Goal: Subscribe to service/newsletter

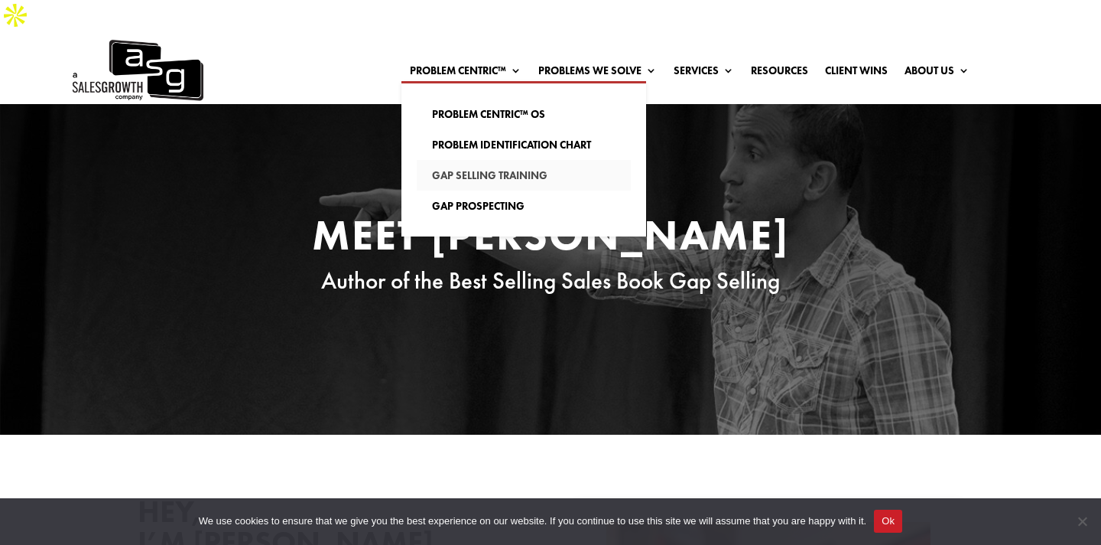
click at [496, 160] on link "Gap Selling Training" at bounding box center [524, 175] width 214 height 31
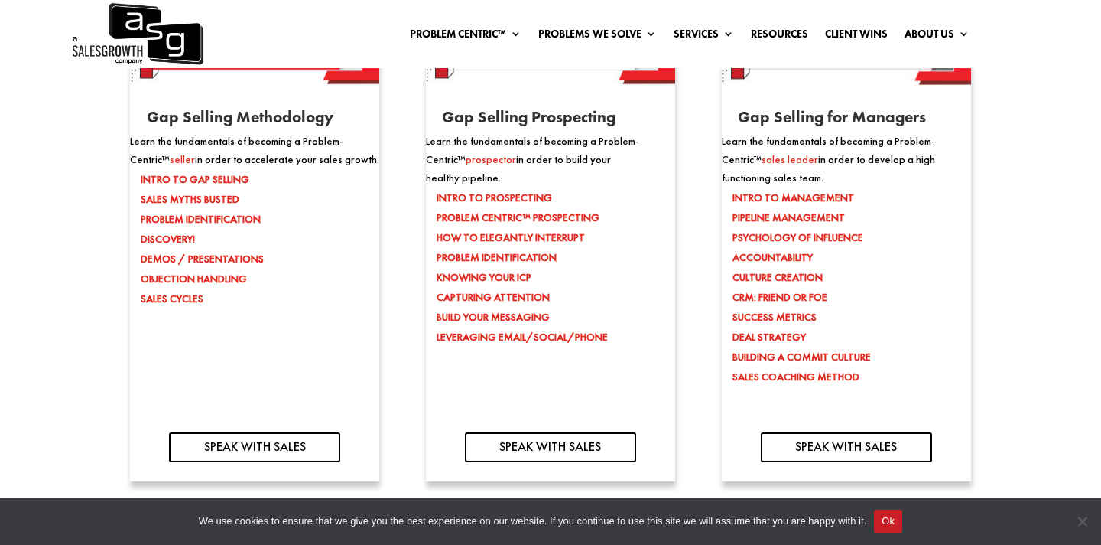
scroll to position [1655, 0]
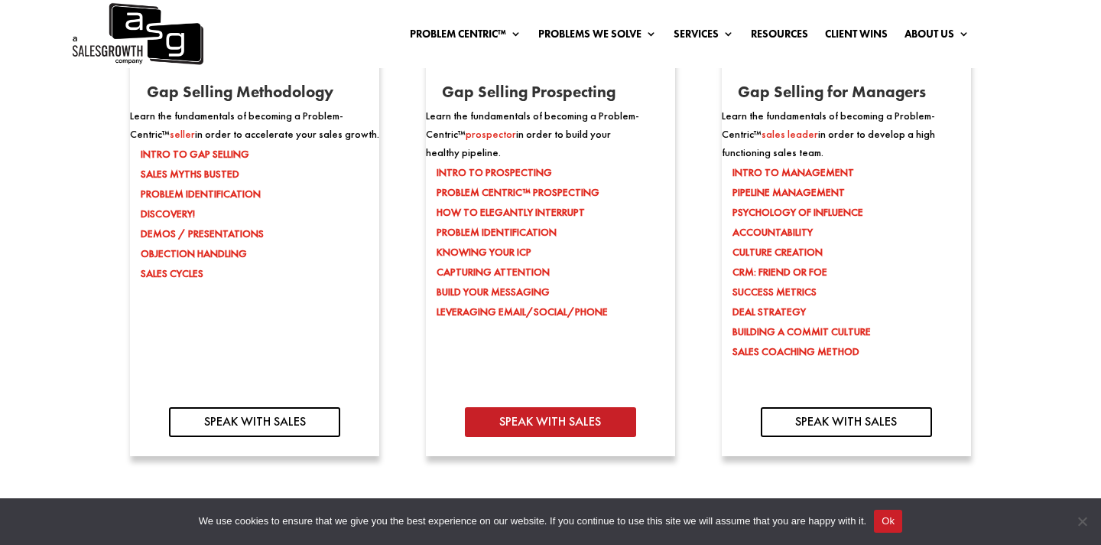
click at [571, 407] on link "SPEAK WITH SALES" at bounding box center [550, 421] width 171 height 29
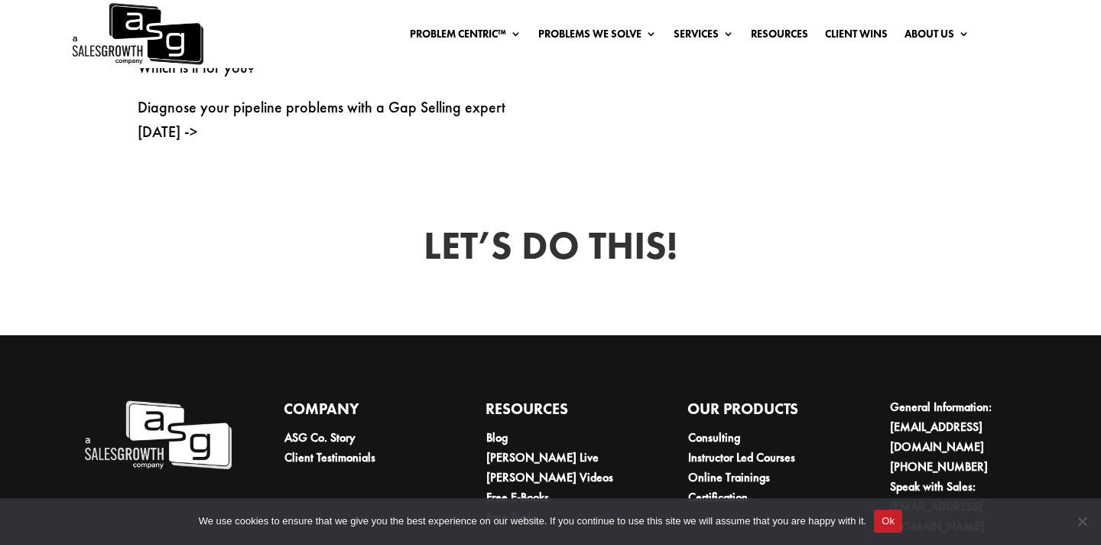
scroll to position [1023, 0]
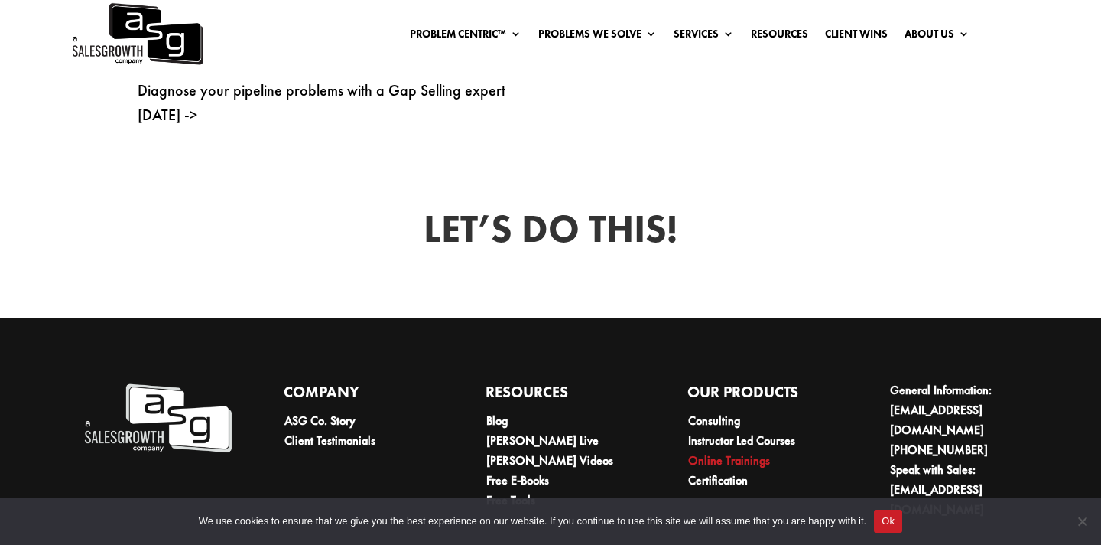
click at [733, 452] on link "Online Trainings" at bounding box center [729, 460] width 82 height 16
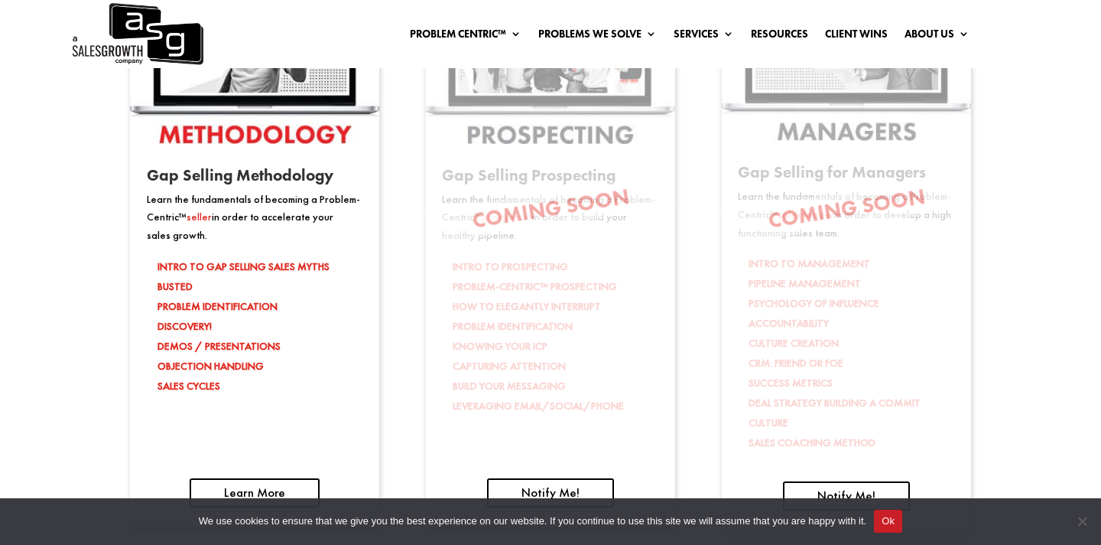
scroll to position [2442, 0]
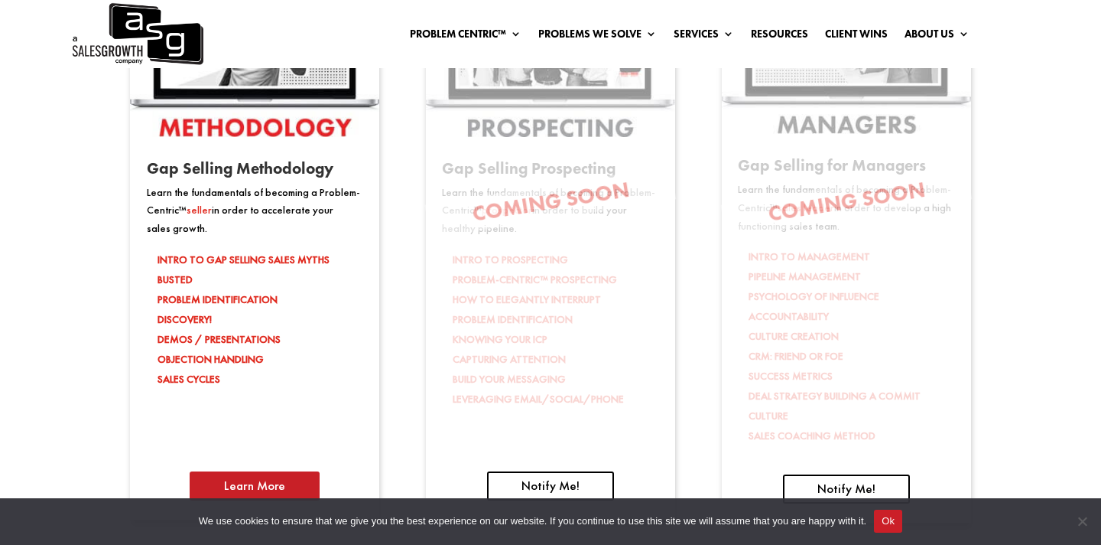
click at [291, 471] on link "Learn More" at bounding box center [255, 485] width 130 height 29
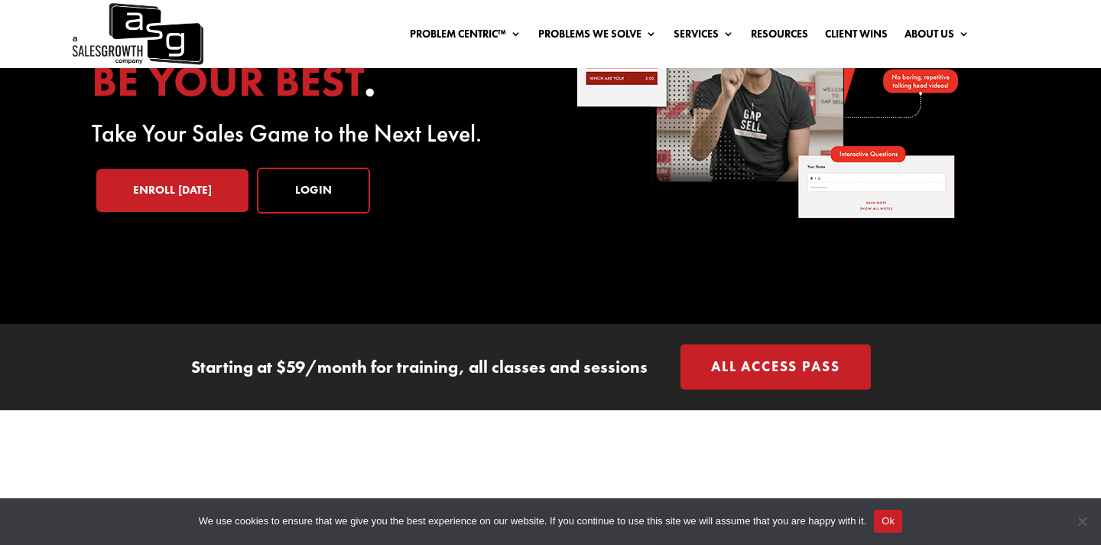
scroll to position [259, 0]
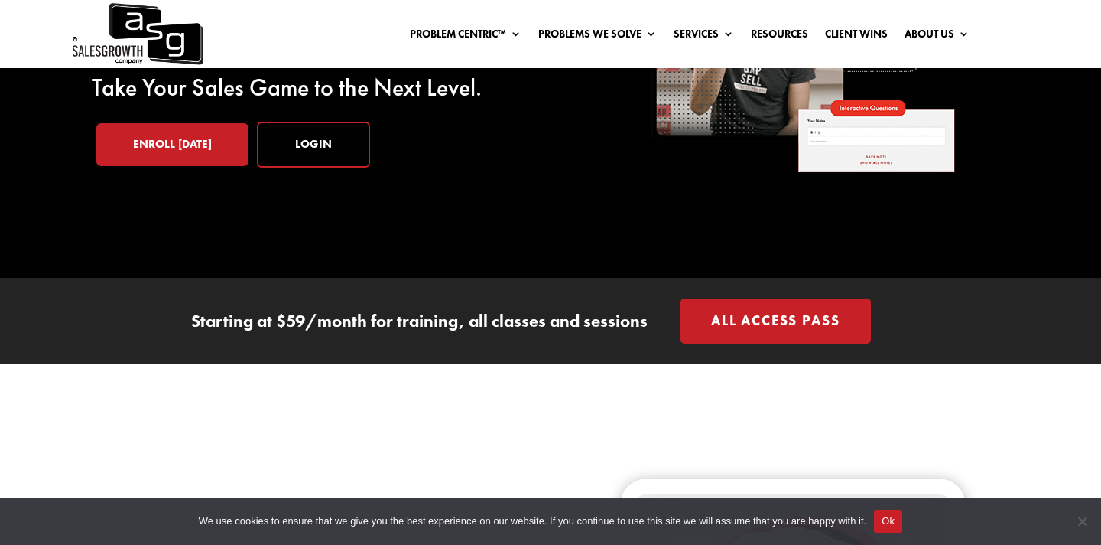
click at [786, 298] on link "All Access Pass" at bounding box center [776, 320] width 190 height 45
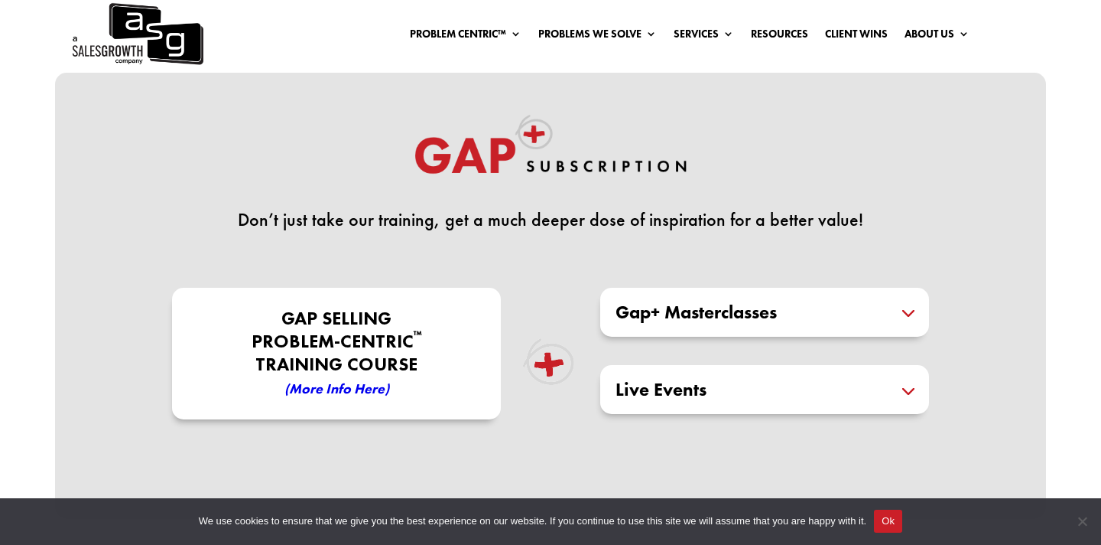
scroll to position [367, 0]
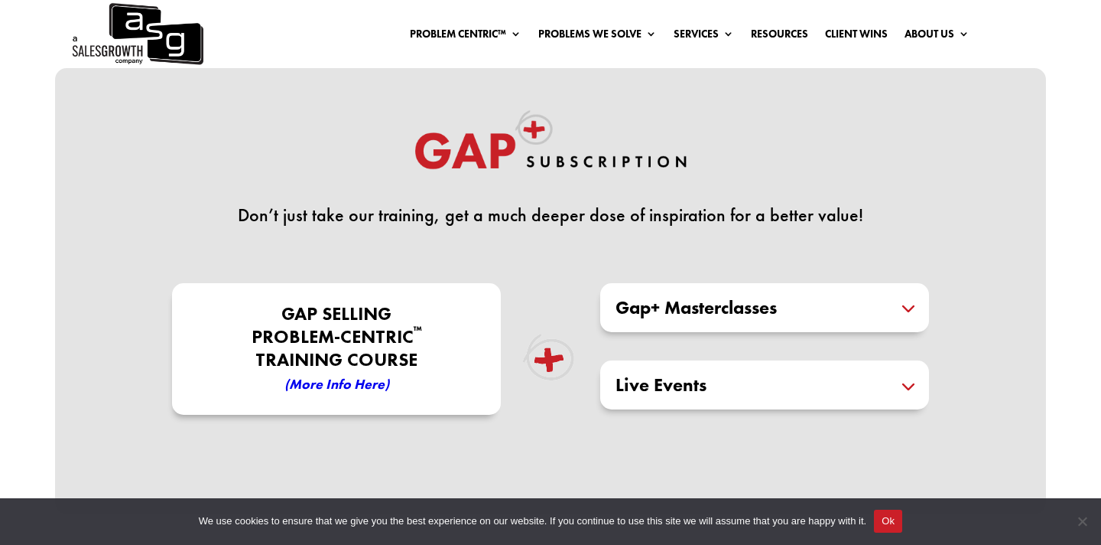
click at [785, 298] on h5 "Gap+ Masterclasses" at bounding box center [765, 307] width 298 height 18
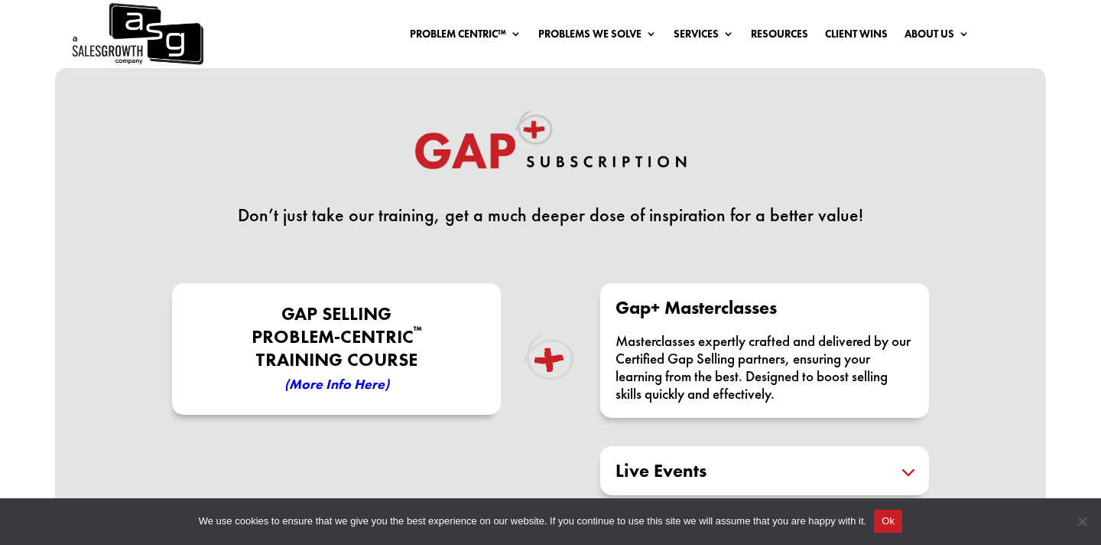
click at [785, 298] on h5 "Gap+ Masterclasses" at bounding box center [765, 307] width 298 height 18
click at [1023, 355] on div "Don’t just take our training, get a much deeper dose of inspiration for a bette…" at bounding box center [550, 312] width 991 height 489
click at [906, 461] on h5 "Live Events" at bounding box center [765, 470] width 298 height 18
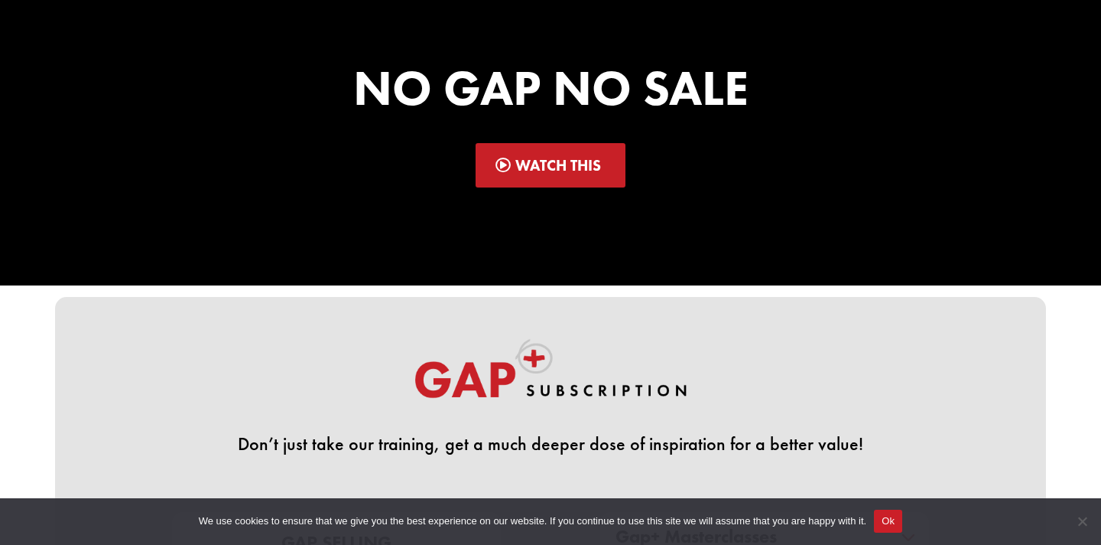
scroll to position [0, 0]
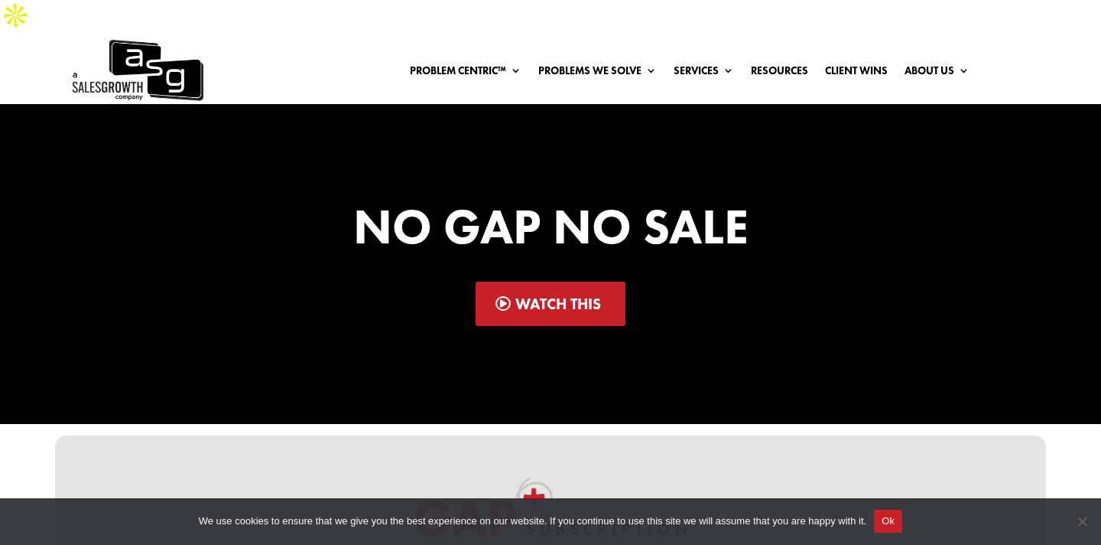
click at [532, 281] on link "Watch This" at bounding box center [551, 303] width 151 height 44
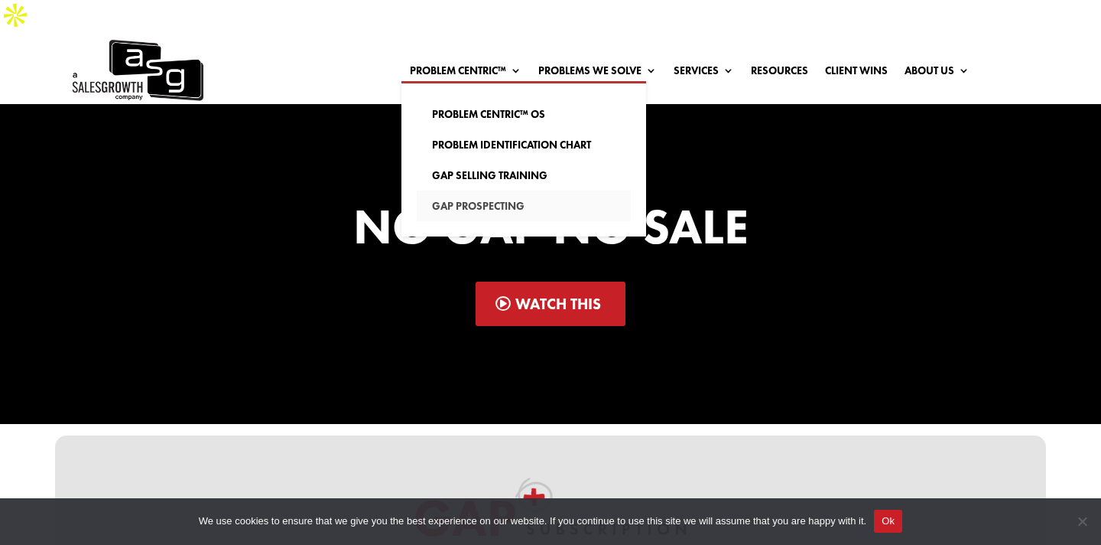
click at [508, 190] on link "Gap Prospecting" at bounding box center [524, 205] width 214 height 31
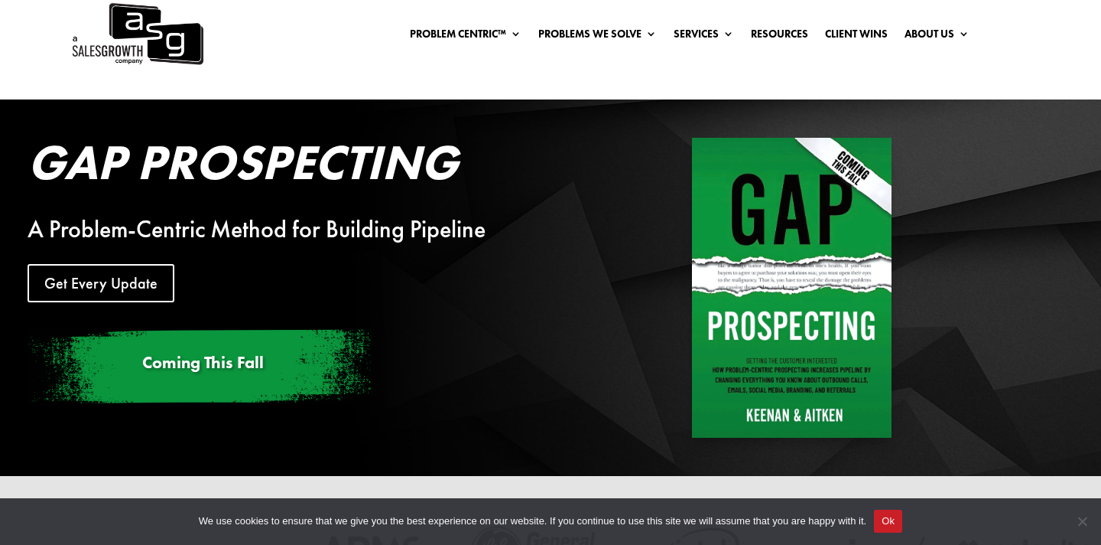
scroll to position [9, 0]
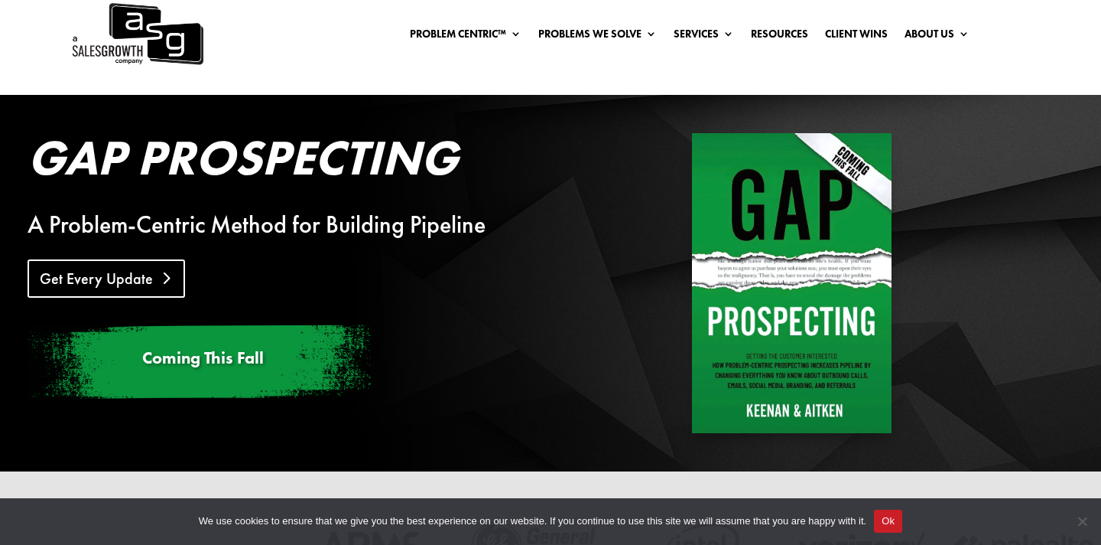
click at [146, 259] on link "Get Every Update" at bounding box center [107, 278] width 158 height 38
click at [181, 41] on img at bounding box center [136, 62] width 133 height 68
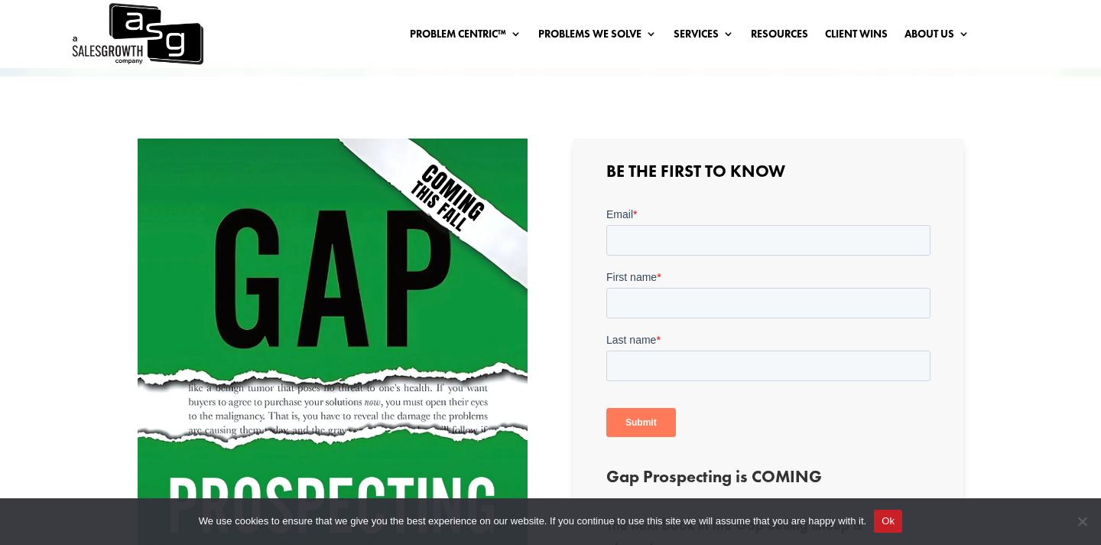
scroll to position [357, 0]
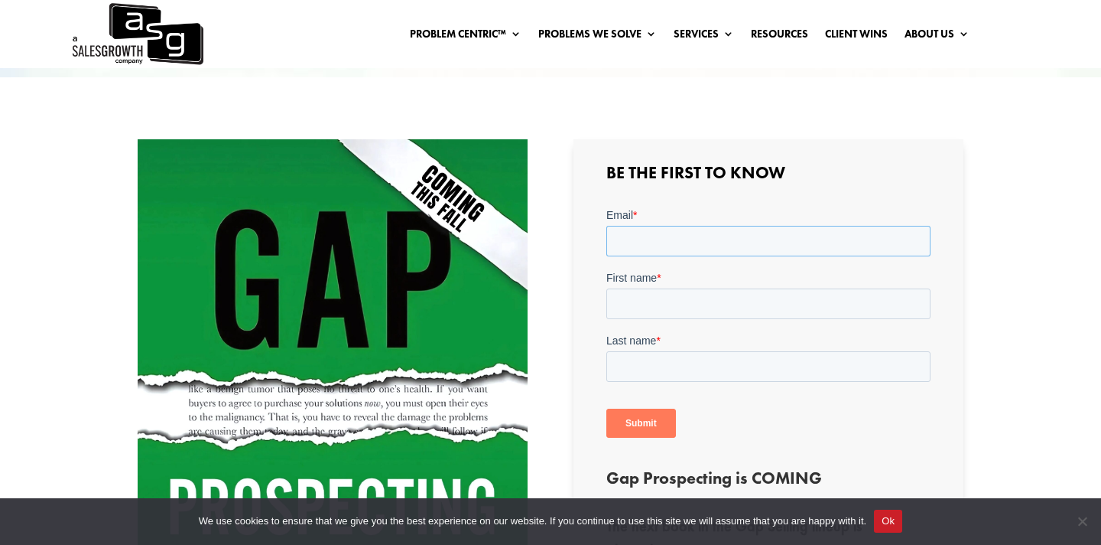
click at [685, 234] on input "Email *" at bounding box center [768, 241] width 324 height 31
click at [688, 236] on input "Email *" at bounding box center [768, 241] width 324 height 31
type input "peter@avelibywsi.com"
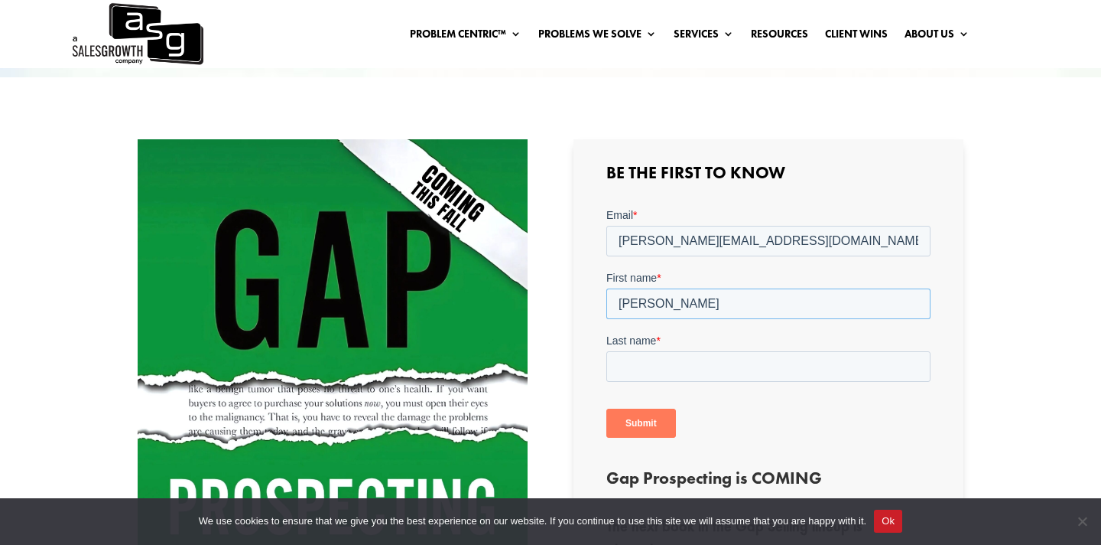
type input "Peter"
type input "Berson"
click at [649, 428] on input "Submit" at bounding box center [641, 422] width 70 height 29
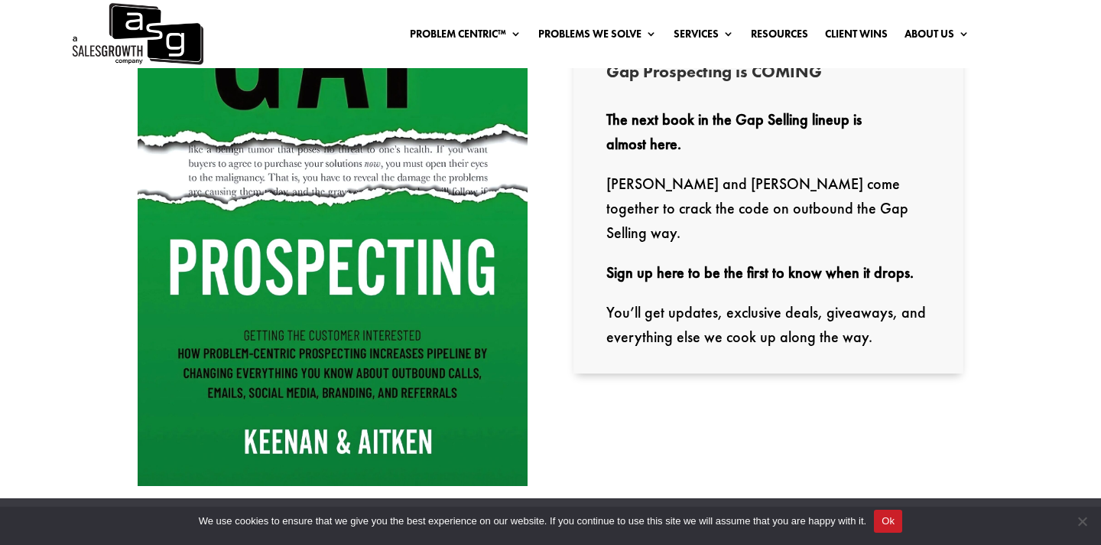
scroll to position [809, 0]
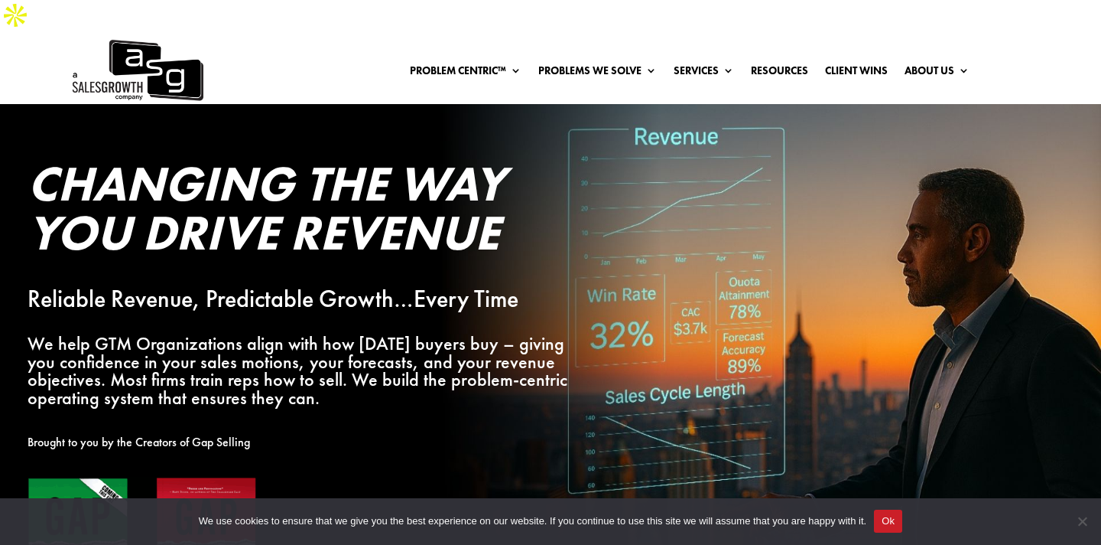
click at [928, 132] on div "Changing the Way You Drive Revenue Reliable Revenue, Predictable Growth…Every T…" at bounding box center [495, 399] width 991 height 534
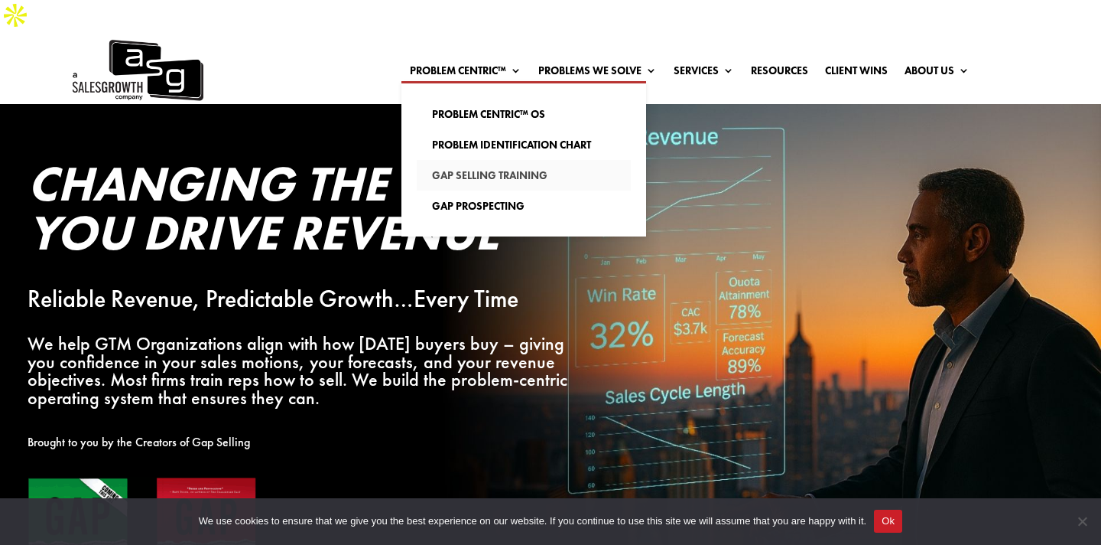
click at [506, 160] on link "Gap Selling Training" at bounding box center [524, 175] width 214 height 31
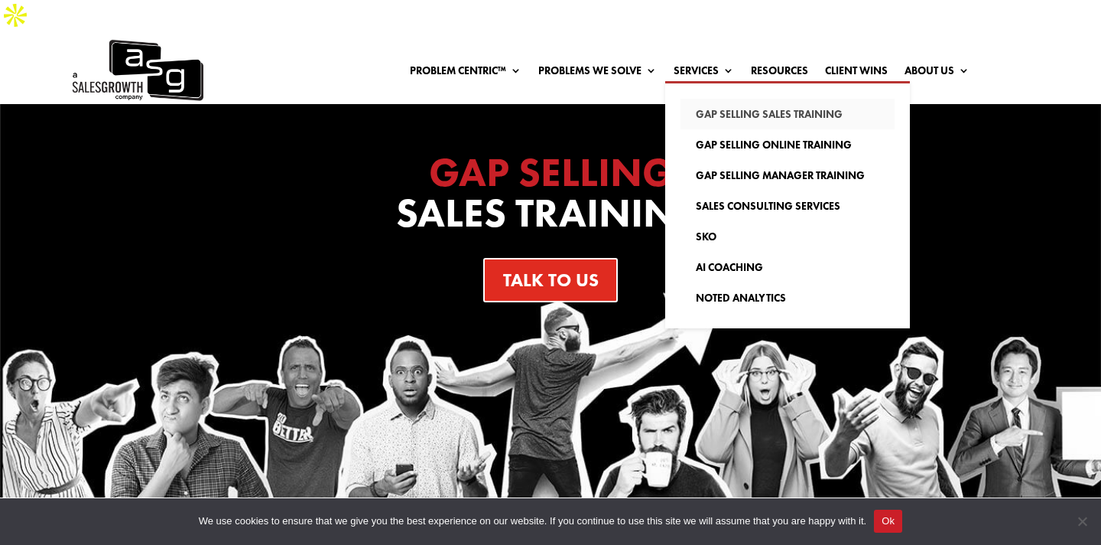
click at [742, 99] on link "Gap Selling Sales Training" at bounding box center [788, 114] width 214 height 31
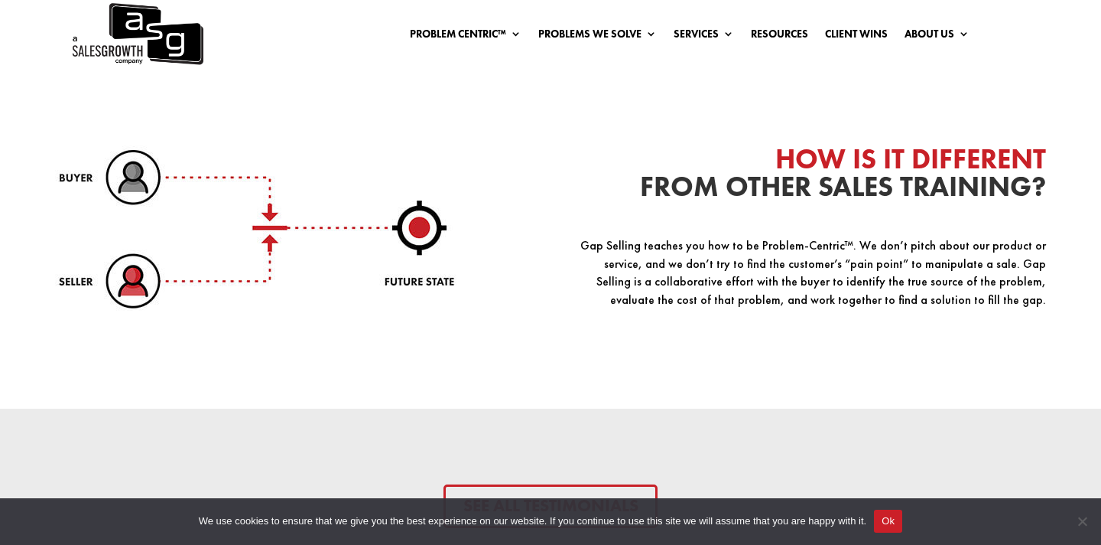
scroll to position [3780, 0]
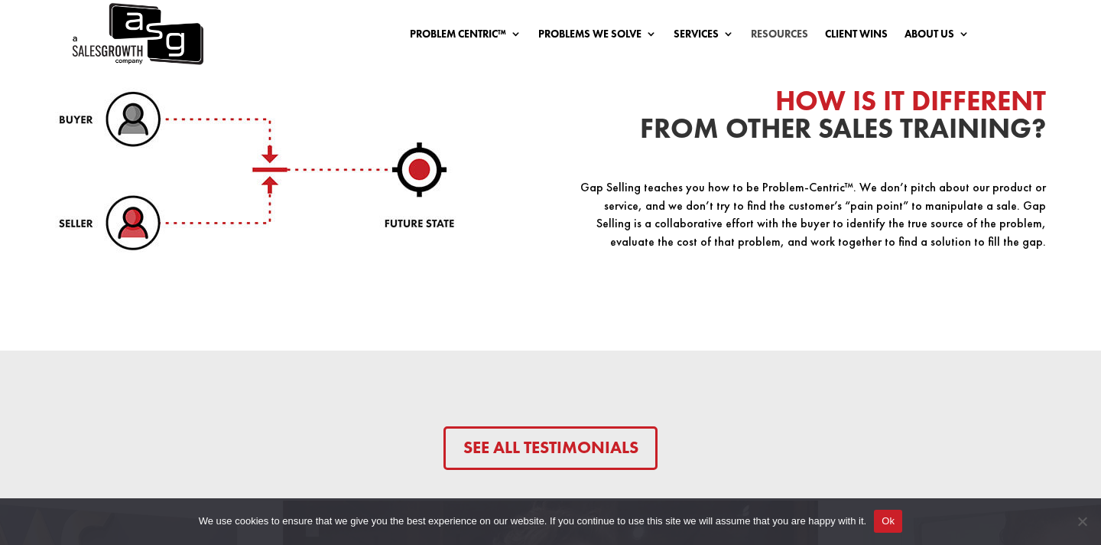
click at [786, 31] on link "Resources" at bounding box center [779, 36] width 57 height 17
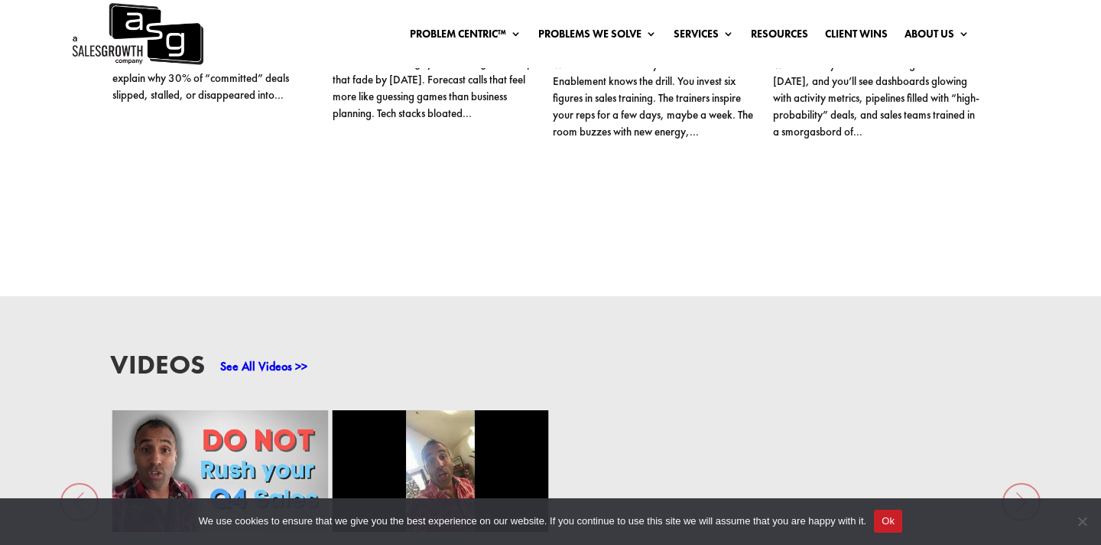
scroll to position [2048, 0]
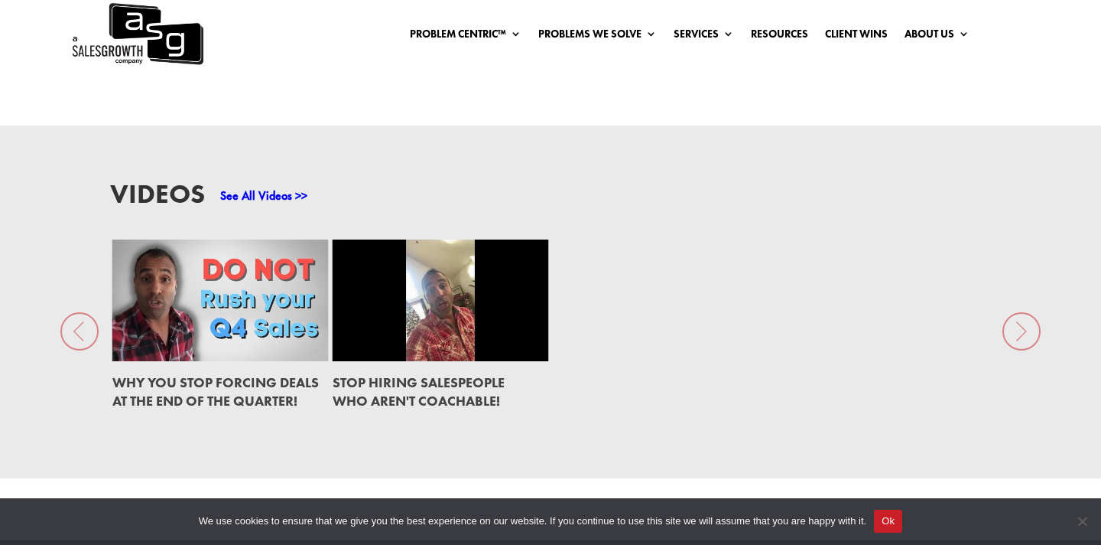
click at [253, 245] on link at bounding box center [220, 300] width 216 height 122
